Goal: Complete application form: Complete application form

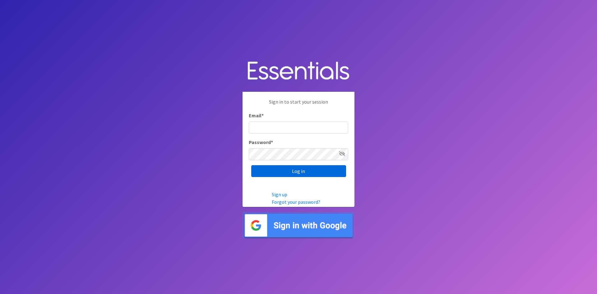
type input "[EMAIL_ADDRESS][DOMAIN_NAME]"
click at [302, 171] on input "Log in" at bounding box center [298, 171] width 95 height 12
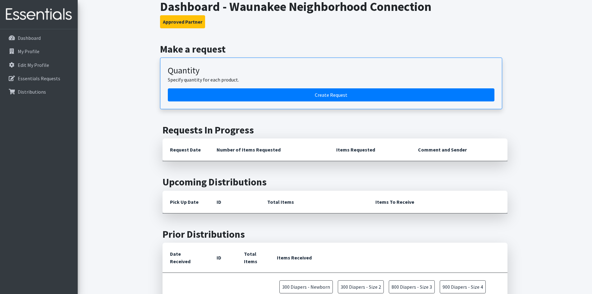
scroll to position [31, 0]
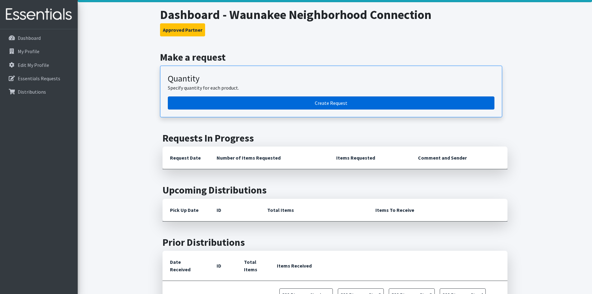
click at [330, 101] on link "Create Request" at bounding box center [331, 102] width 327 height 13
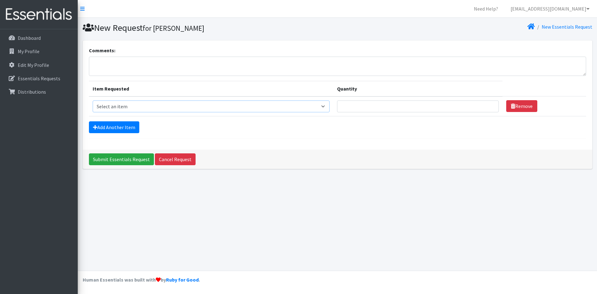
click at [327, 107] on select "Select an item Box - 2T-3T Pull-ups [200 Pull-ups/8 Packs] Box - 3T-4T Pull-ups…" at bounding box center [211, 106] width 237 height 12
click at [329, 105] on select "Select an item Box - 2T-3T Pull-ups [200 Pull-ups/8 Packs] Box - 3T-4T Pull-ups…" at bounding box center [211, 106] width 237 height 12
select select "9795"
click at [93, 100] on select "Select an item Box - 2T-3T Pull-ups [200 Pull-ups/8 Packs] Box - 3T-4T Pull-ups…" at bounding box center [211, 106] width 237 height 12
click at [355, 108] on input "Quantity" at bounding box center [418, 106] width 162 height 12
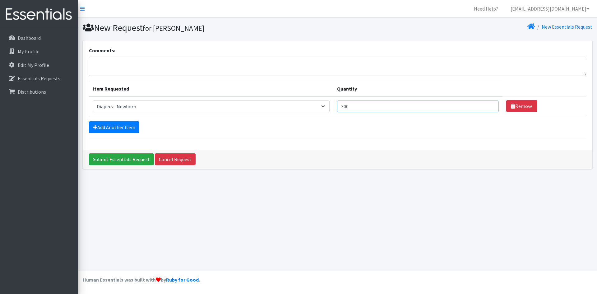
type input "300"
click at [113, 126] on link "Add Another Item" at bounding box center [114, 127] width 50 height 12
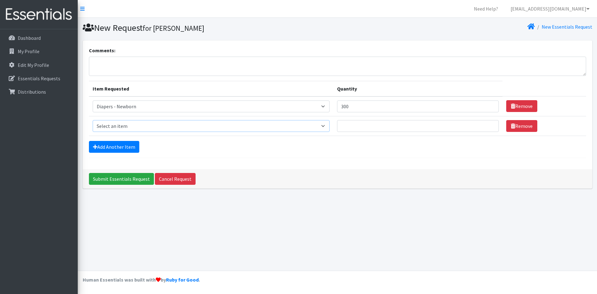
click at [328, 126] on select "Select an item Box - 2T-3T Pull-ups [200 Pull-ups/8 Packs] Box - 3T-4T Pull-ups…" at bounding box center [211, 126] width 237 height 12
select select "9797"
click at [93, 120] on select "Select an item Box - 2T-3T Pull-ups [200 Pull-ups/8 Packs] Box - 3T-4T Pull-ups…" at bounding box center [211, 126] width 237 height 12
click at [350, 124] on input "Quantity" at bounding box center [418, 126] width 162 height 12
type input "100"
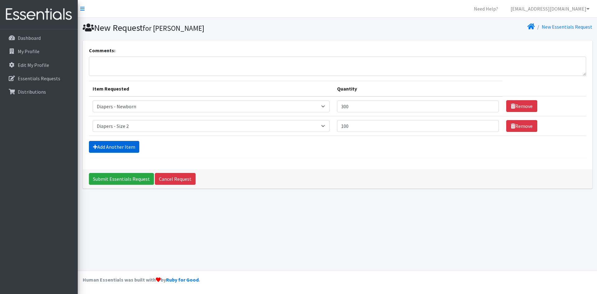
click at [103, 148] on link "Add Another Item" at bounding box center [114, 147] width 50 height 12
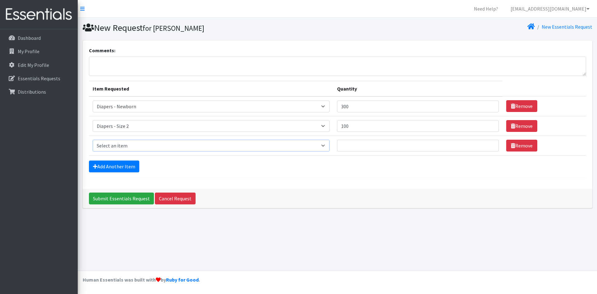
click at [329, 147] on select "Select an item Box - 2T-3T Pull-ups [200 Pull-ups/8 Packs] Box - 3T-4T Pull-ups…" at bounding box center [211, 146] width 237 height 12
select select "9803"
click at [93, 140] on select "Select an item Box - 2T-3T Pull-ups [200 Pull-ups/8 Packs] Box - 3T-4T Pull-ups…" at bounding box center [211, 146] width 237 height 12
click at [352, 147] on input "Quantity" at bounding box center [418, 146] width 162 height 12
type input "400"
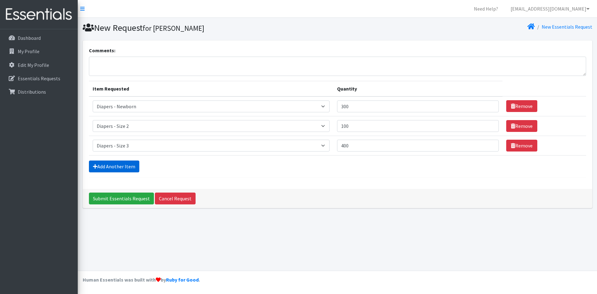
click at [117, 167] on link "Add Another Item" at bounding box center [114, 166] width 50 height 12
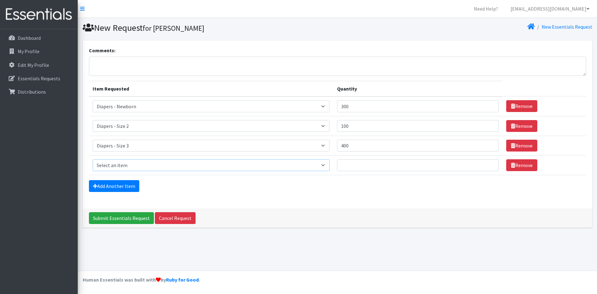
click at [328, 164] on select "Select an item Box - 2T-3T Pull-ups [200 Pull-ups/8 Packs] Box - 3T-4T Pull-ups…" at bounding box center [211, 165] width 237 height 12
select select "9799"
click at [93, 159] on select "Select an item Box - 2T-3T Pull-ups [200 Pull-ups/8 Packs] Box - 3T-4T Pull-ups…" at bounding box center [211, 165] width 237 height 12
click at [345, 165] on input "Quantity" at bounding box center [418, 165] width 162 height 12
type input "900"
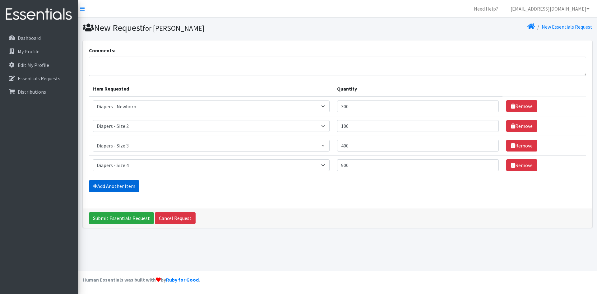
click at [123, 186] on link "Add Another Item" at bounding box center [114, 186] width 50 height 12
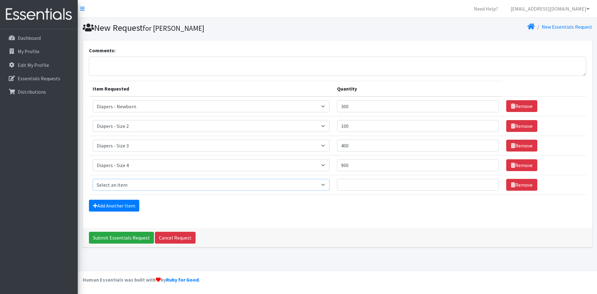
click at [327, 185] on select "Select an item Box - 2T-3T Pull-ups [200 Pull-ups/8 Packs] Box - 3T-4T Pull-ups…" at bounding box center [211, 185] width 237 height 12
select select "9802"
click at [93, 179] on select "Select an item Box - 2T-3T Pull-ups [200 Pull-ups/8 Packs] Box - 3T-4T Pull-ups…" at bounding box center [211, 185] width 237 height 12
click at [347, 184] on input "Quantity" at bounding box center [418, 185] width 162 height 12
type input "200"
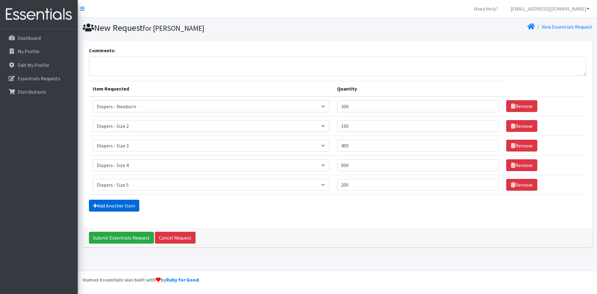
click at [112, 205] on link "Add Another Item" at bounding box center [114, 206] width 50 height 12
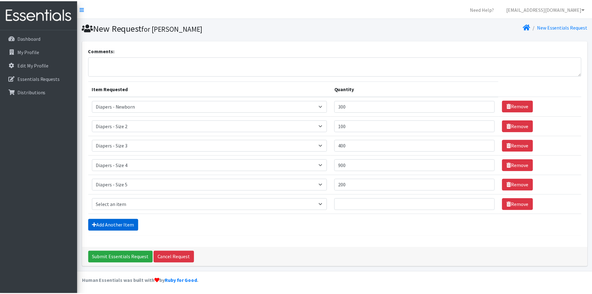
scroll to position [1, 0]
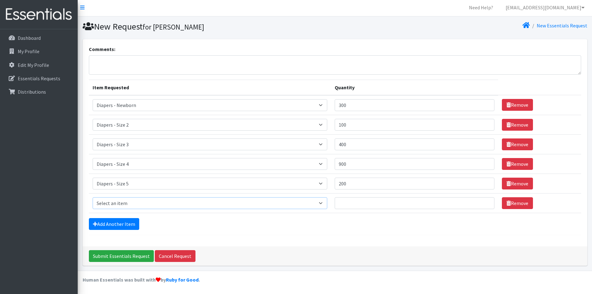
click at [325, 204] on select "Select an item Box - 2T-3T Pull-ups [200 Pull-ups/8 Packs] Box - 3T-4T Pull-ups…" at bounding box center [210, 203] width 235 height 12
select select "9800"
click at [93, 197] on select "Select an item Box - 2T-3T Pull-ups [200 Pull-ups/8 Packs] Box - 3T-4T Pull-ups…" at bounding box center [210, 203] width 235 height 12
click at [348, 202] on input "Quantity" at bounding box center [415, 203] width 160 height 12
type input "900"
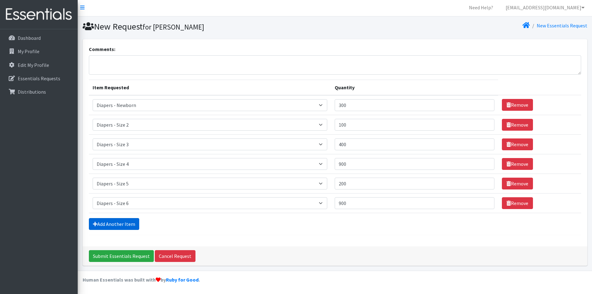
click at [102, 223] on link "Add Another Item" at bounding box center [114, 224] width 50 height 12
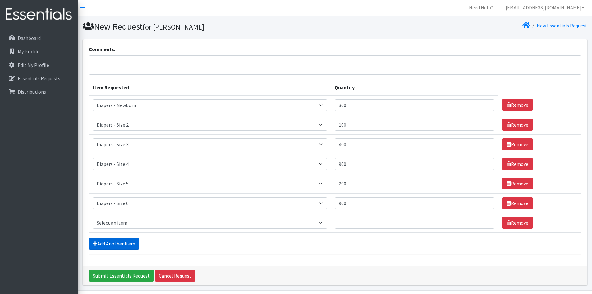
scroll to position [21, 0]
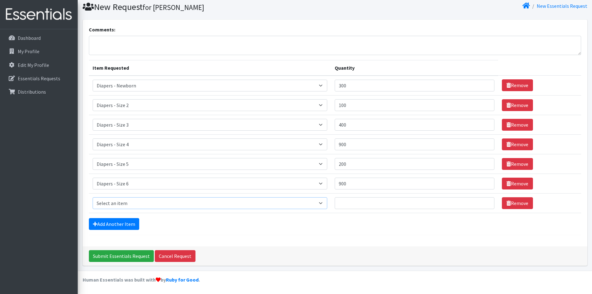
click at [326, 203] on select "Select an item Box - 2T-3T Pull-ups [200 Pull-ups/8 Packs] Box - 3T-4T Pull-ups…" at bounding box center [210, 203] width 235 height 12
select select "12545"
click at [93, 197] on select "Select an item Box - 2T-3T Pull-ups [200 Pull-ups/8 Packs] Box - 3T-4T Pull-ups…" at bounding box center [210, 203] width 235 height 12
click at [343, 203] on input "Quantity" at bounding box center [415, 203] width 160 height 12
type input "500"
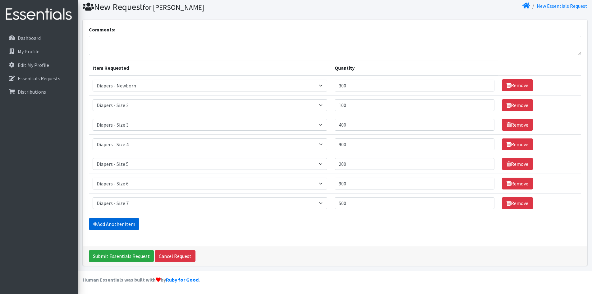
click at [100, 223] on link "Add Another Item" at bounding box center [114, 224] width 50 height 12
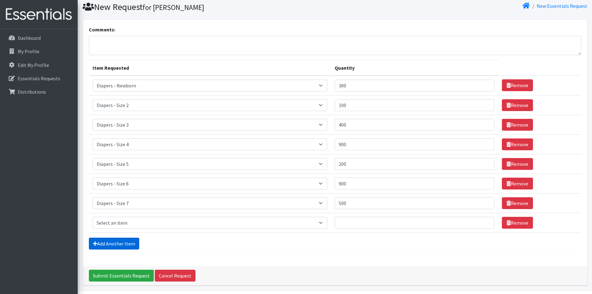
scroll to position [40, 0]
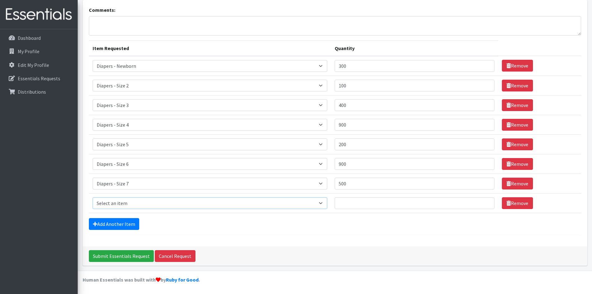
click at [324, 202] on select "Select an item Box - 2T-3T Pull-ups [200 Pull-ups/8 Packs] Box - 3T-4T Pull-ups…" at bounding box center [210, 203] width 235 height 12
select select "9787"
click at [93, 197] on select "Select an item Box - 2T-3T Pull-ups [200 Pull-ups/8 Packs] Box - 3T-4T Pull-ups…" at bounding box center [210, 203] width 235 height 12
click at [347, 204] on input "Quantity" at bounding box center [415, 203] width 160 height 12
type input "150"
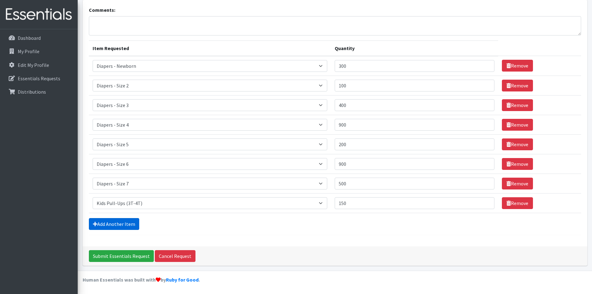
click at [105, 220] on link "Add Another Item" at bounding box center [114, 224] width 50 height 12
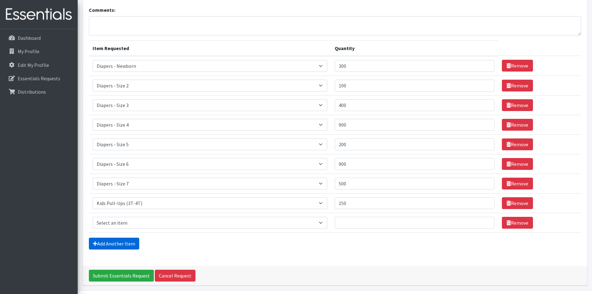
scroll to position [60, 0]
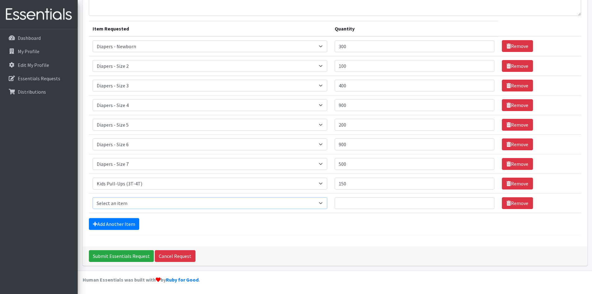
click at [324, 203] on select "Select an item Box - 2T-3T Pull-ups [200 Pull-ups/8 Packs] Box - 3T-4T Pull-ups…" at bounding box center [210, 203] width 235 height 12
select select "9789"
click at [93, 197] on select "Select an item Box - 2T-3T Pull-ups [200 Pull-ups/8 Packs] Box - 3T-4T Pull-ups…" at bounding box center [210, 203] width 235 height 12
click at [353, 203] on input "Quantity" at bounding box center [415, 203] width 160 height 12
click at [355, 202] on input "250" at bounding box center [415, 203] width 160 height 12
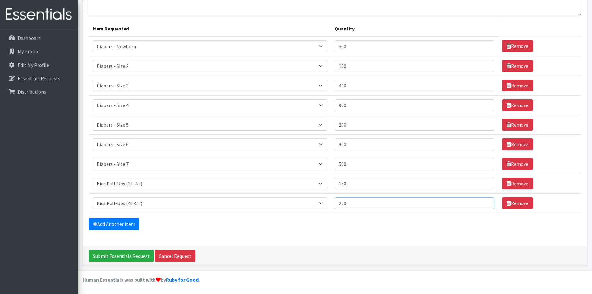
type input "200"
click at [109, 222] on link "Add Another Item" at bounding box center [114, 224] width 50 height 12
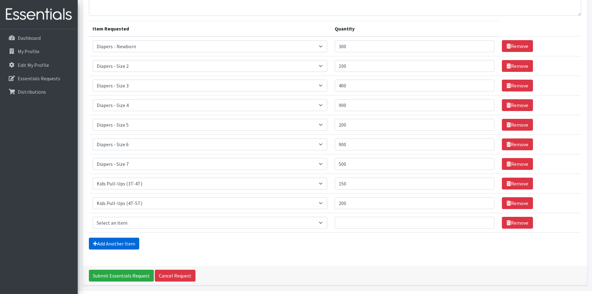
scroll to position [80, 0]
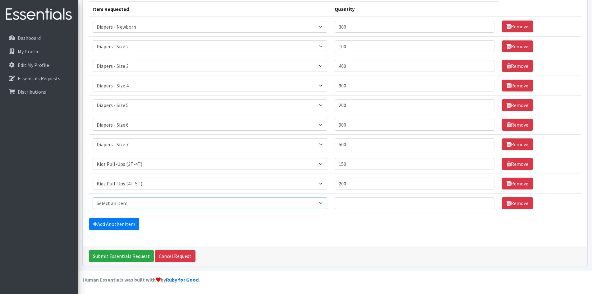
click at [326, 203] on select "Select an item Box - 2T-3T Pull-ups [200 Pull-ups/8 Packs] Box - 3T-4T Pull-ups…" at bounding box center [210, 203] width 235 height 12
select select "14401"
click at [93, 197] on select "Select an item Box - 2T-3T Pull-ups [200 Pull-ups/8 Packs] Box - 3T-4T Pull-ups…" at bounding box center [210, 203] width 235 height 12
type input "3"
click at [126, 257] on input "Submit Essentials Request" at bounding box center [121, 256] width 65 height 12
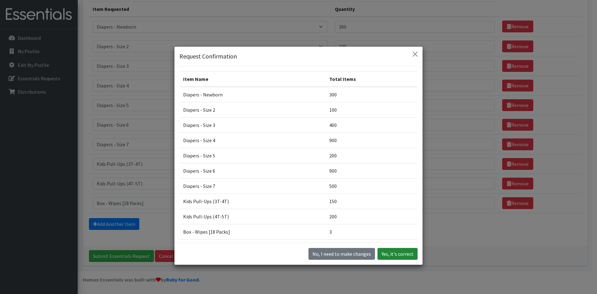
click at [394, 253] on button "Yes, it's correct" at bounding box center [397, 254] width 40 height 12
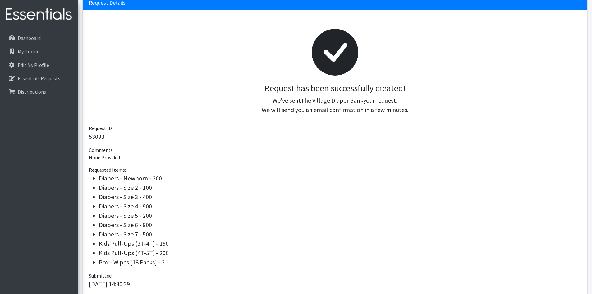
scroll to position [93, 0]
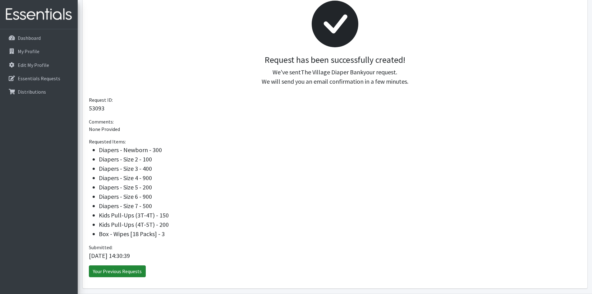
click at [116, 268] on link "Your Previous Requests" at bounding box center [117, 271] width 57 height 12
